Goal: Transaction & Acquisition: Book appointment/travel/reservation

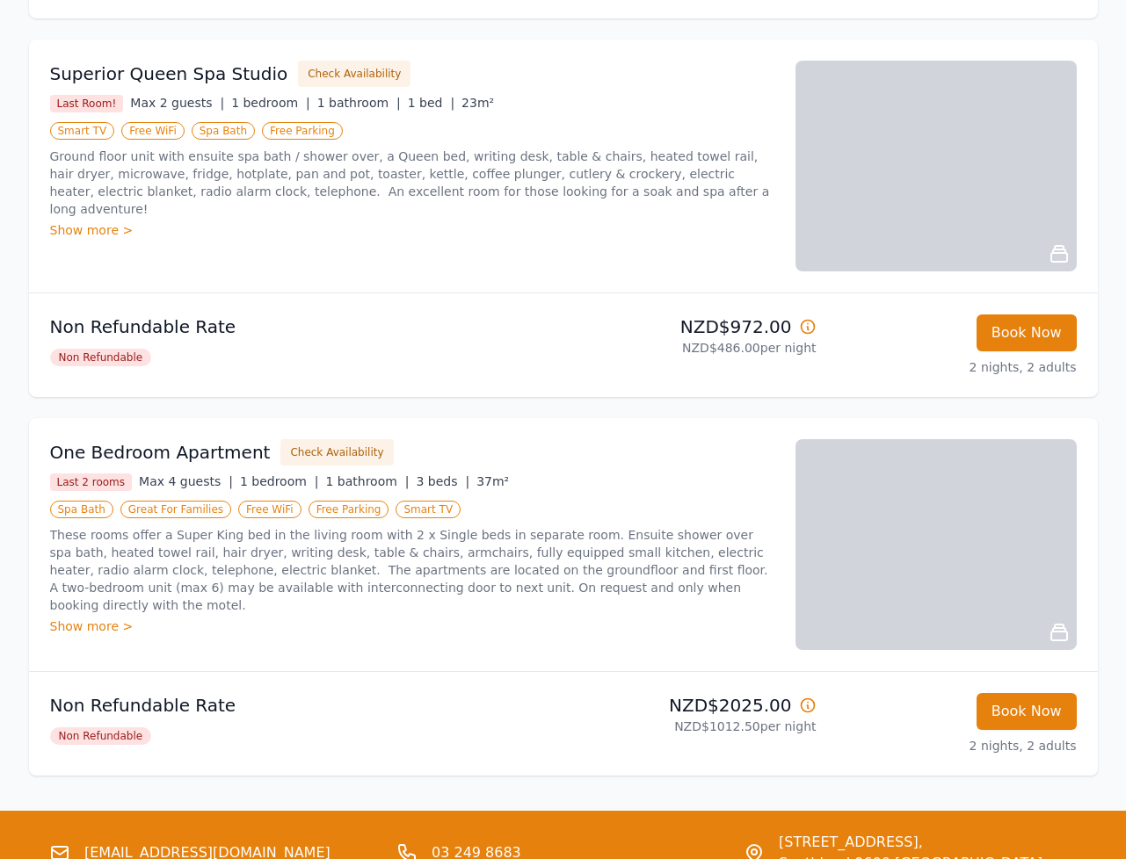
scroll to position [1975, 0]
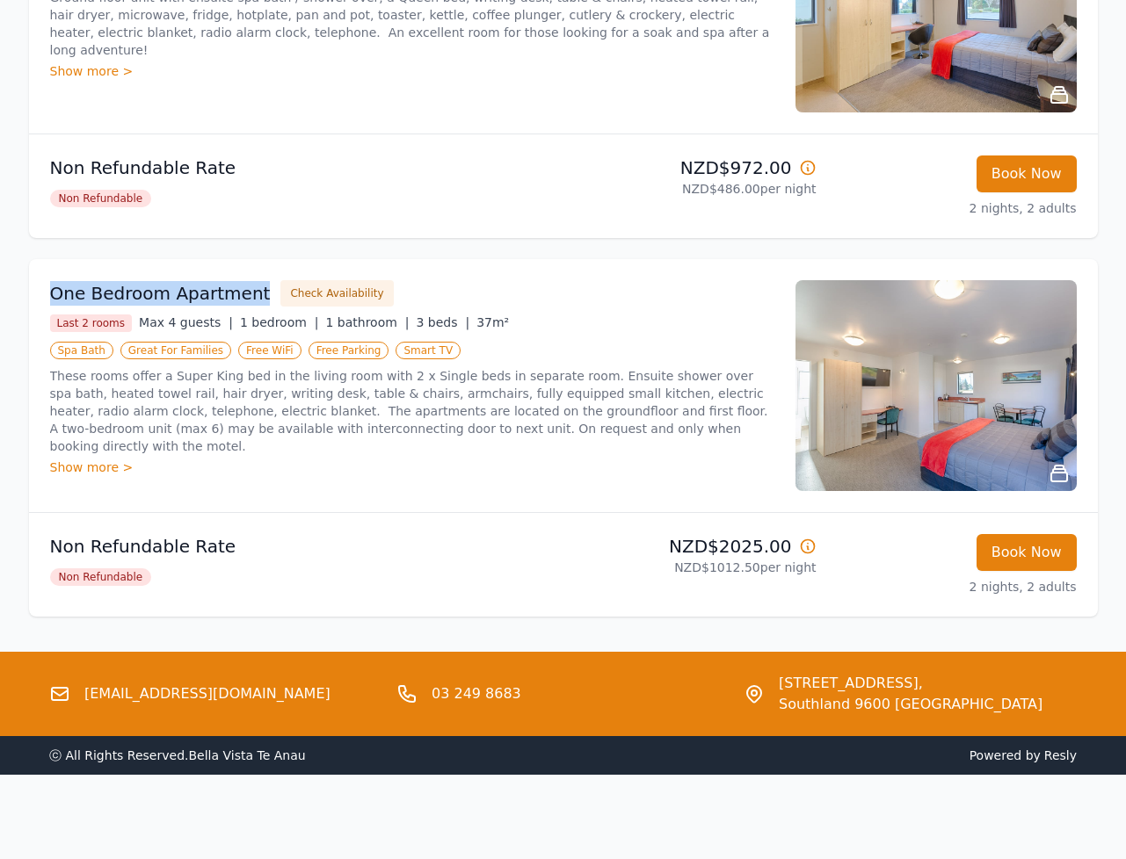
drag, startPoint x: 49, startPoint y: 295, endPoint x: 250, endPoint y: 290, distance: 200.4
click at [250, 290] on div "One Bedroom Apartment Check Availability" at bounding box center [412, 293] width 724 height 26
copy h3 "One Bedroom Apartment"
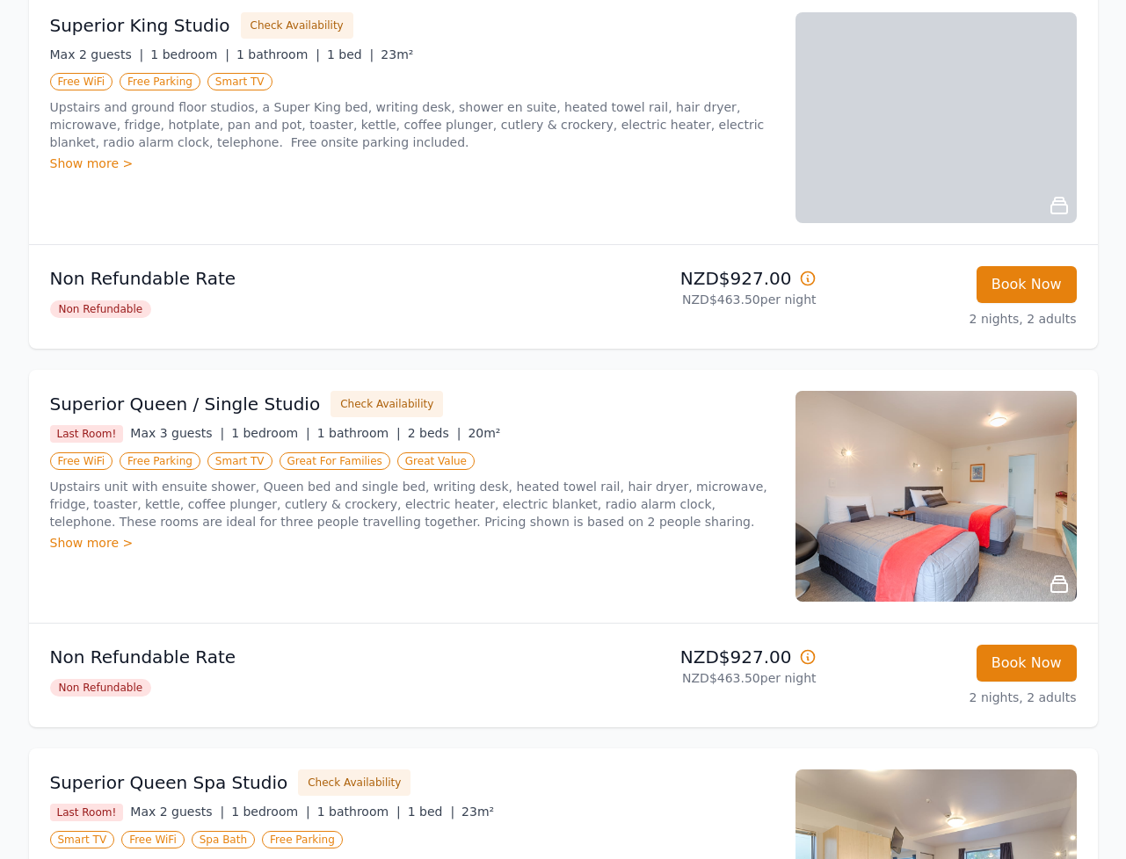
scroll to position [1555, 0]
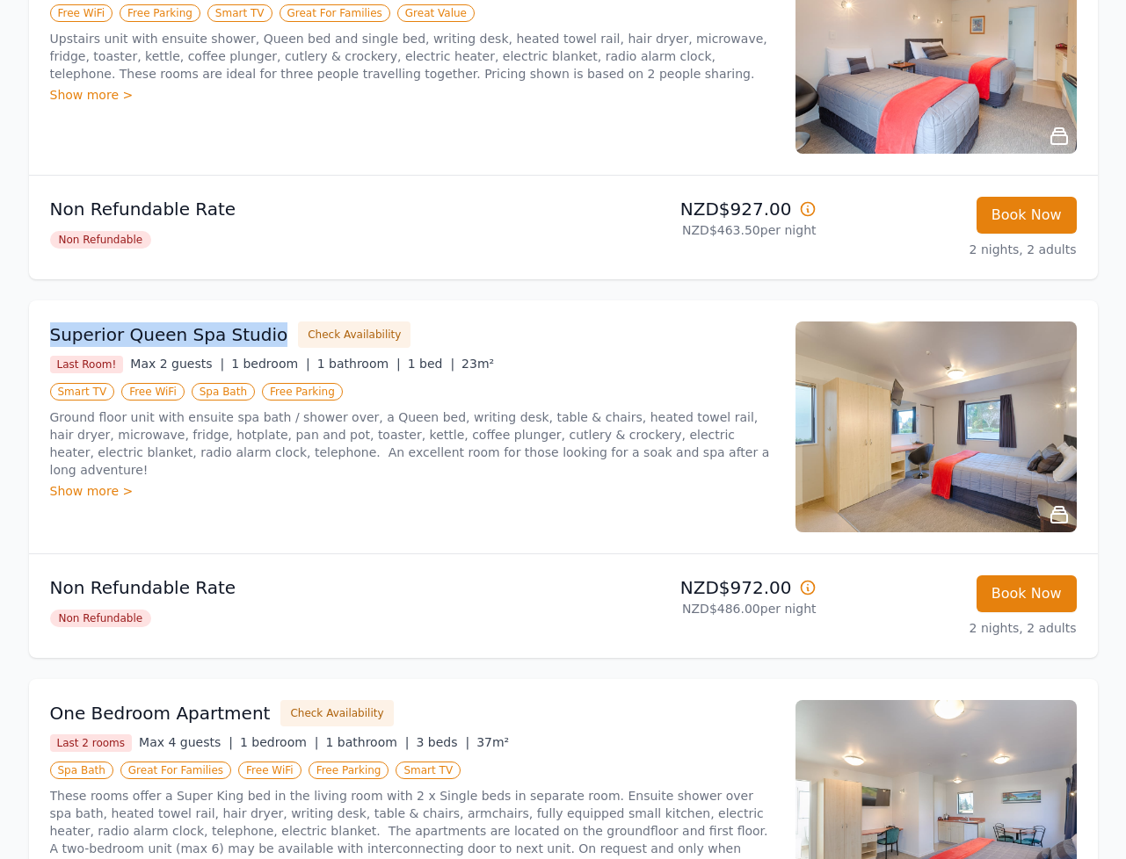
drag, startPoint x: 53, startPoint y: 334, endPoint x: 264, endPoint y: 331, distance: 210.9
click at [264, 331] on div "Superior Queen Spa Studio Check Availability" at bounding box center [412, 335] width 724 height 26
copy h3 "Superior Queen Spa Studio"
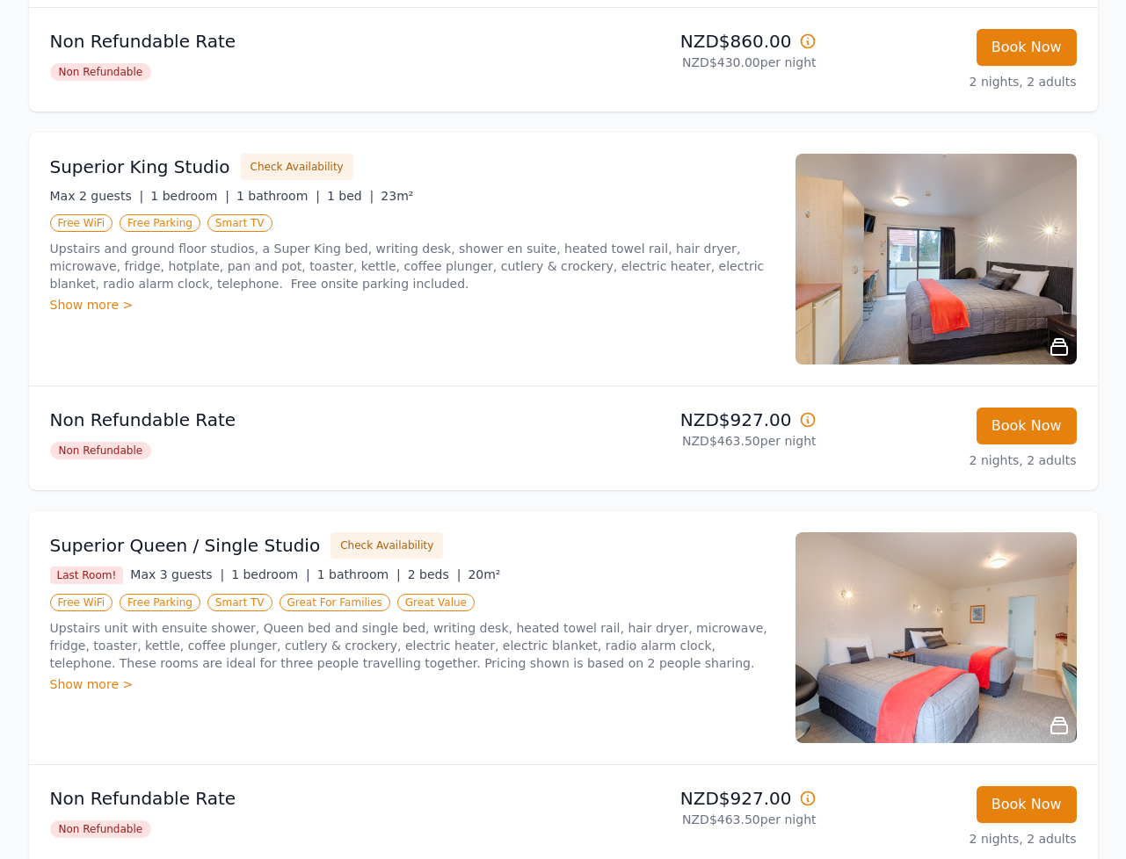
scroll to position [0, 0]
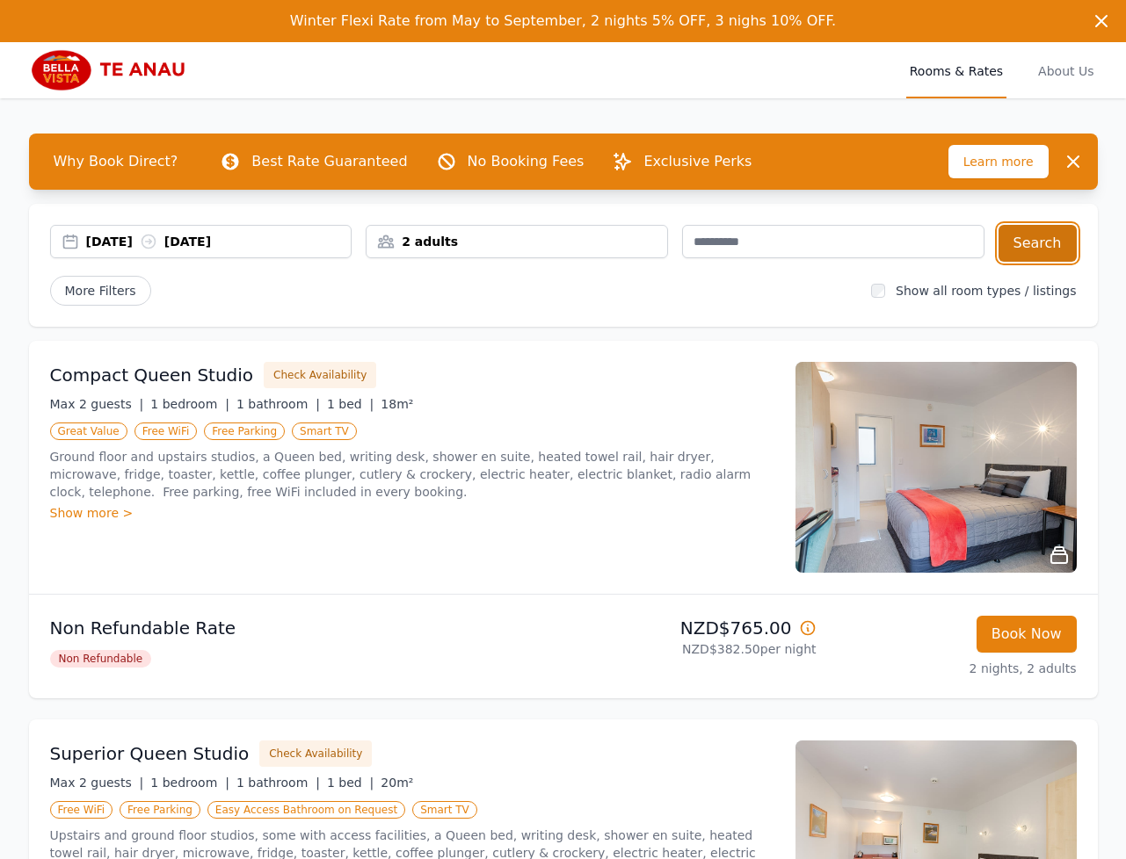
click at [1045, 252] on button "Search" at bounding box center [1037, 243] width 78 height 37
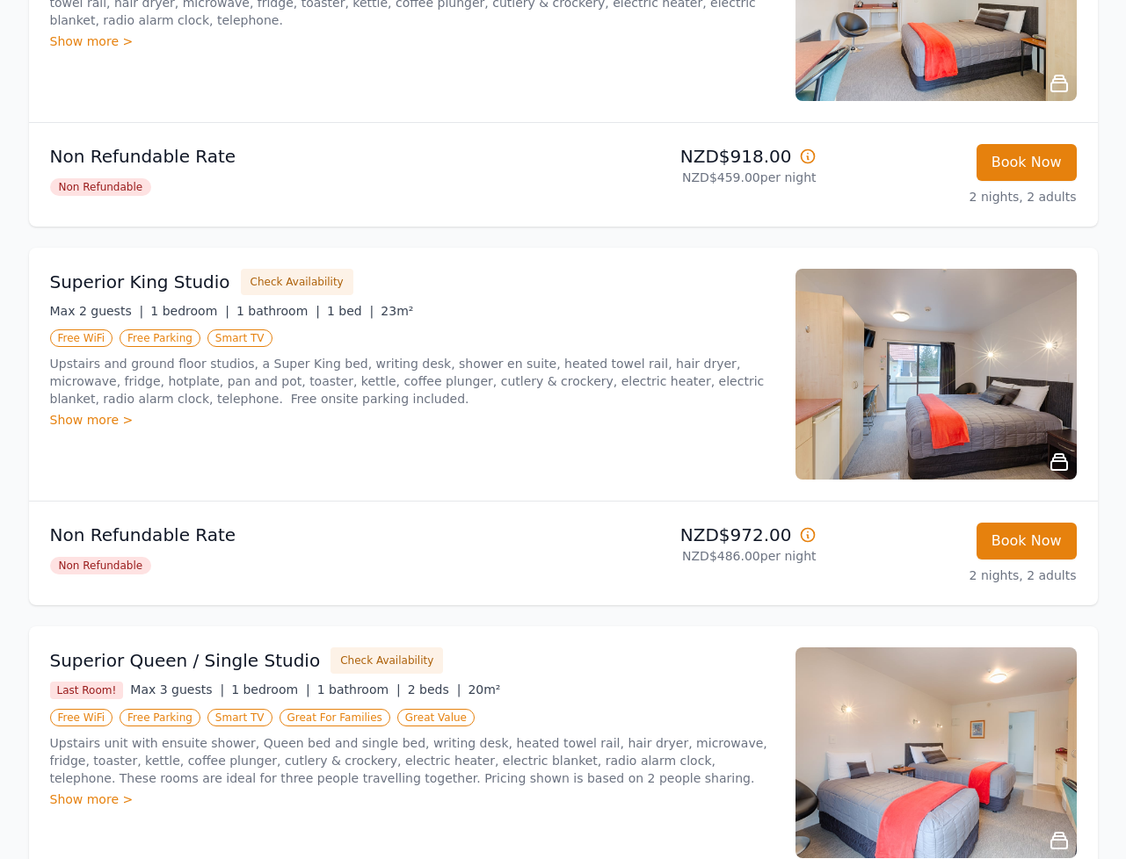
scroll to position [723, 0]
